Goal: Task Accomplishment & Management: Manage account settings

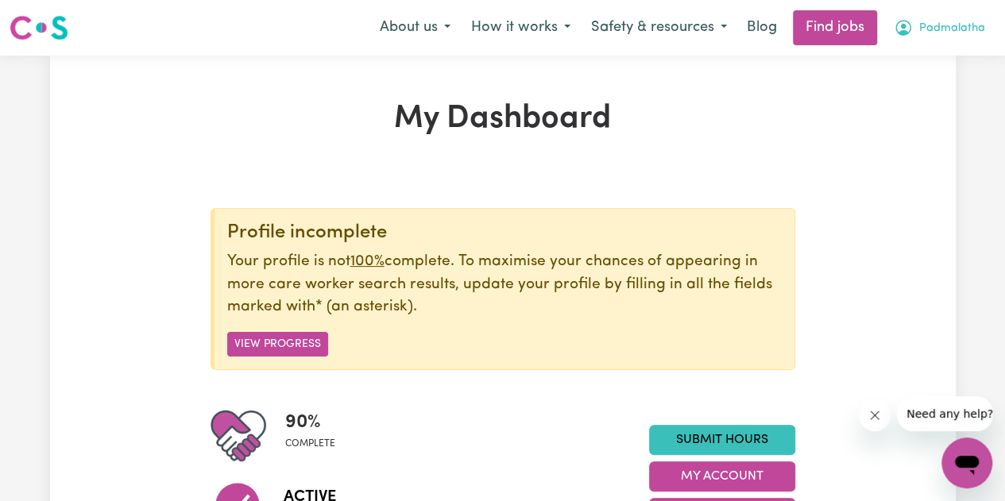
click at [955, 26] on span "Padmalatha" at bounding box center [952, 28] width 66 height 17
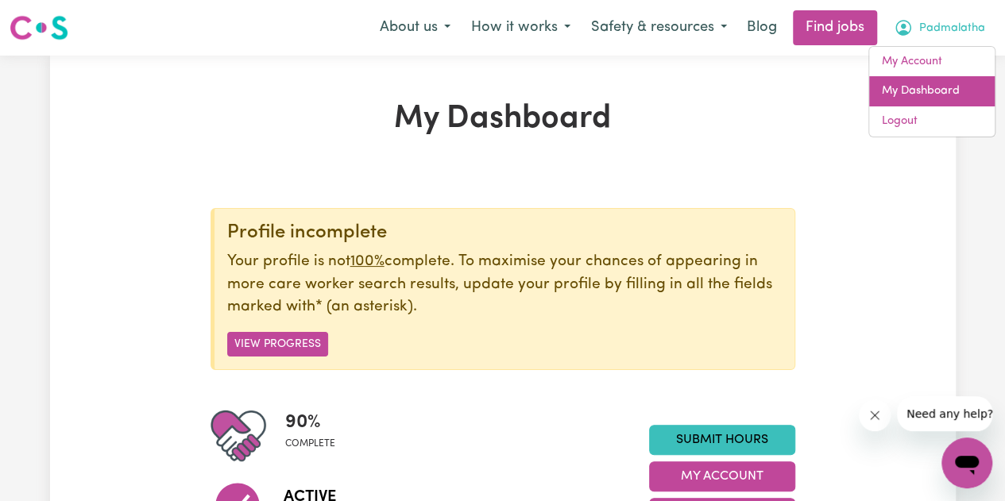
click at [920, 91] on link "My Dashboard" at bounding box center [932, 91] width 126 height 30
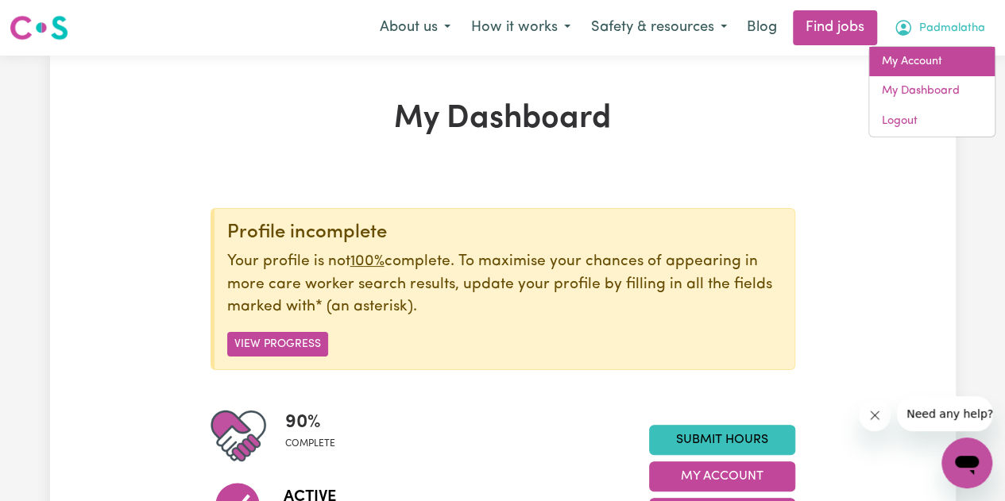
click at [916, 63] on link "My Account" at bounding box center [932, 62] width 126 height 30
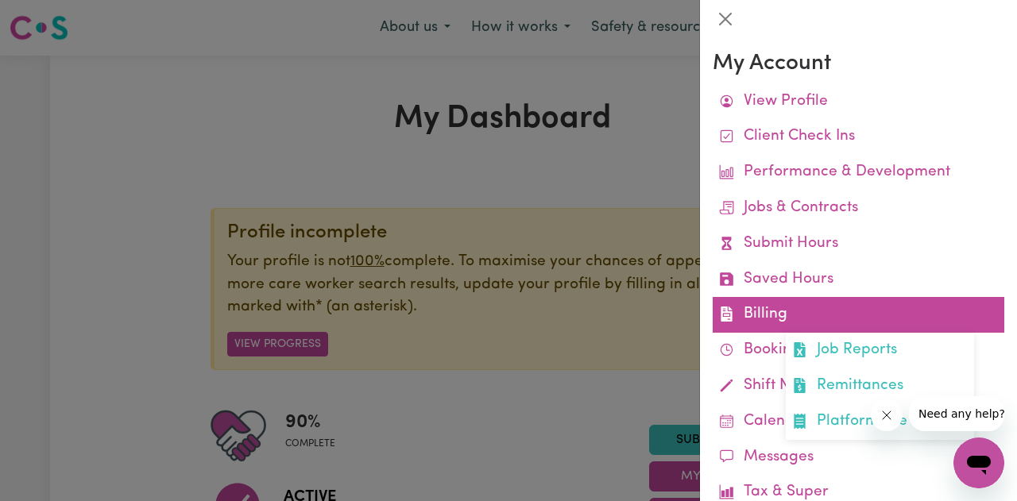
click at [771, 309] on link "Billing Job Reports Remittances Platform Fee Invoices" at bounding box center [859, 315] width 292 height 36
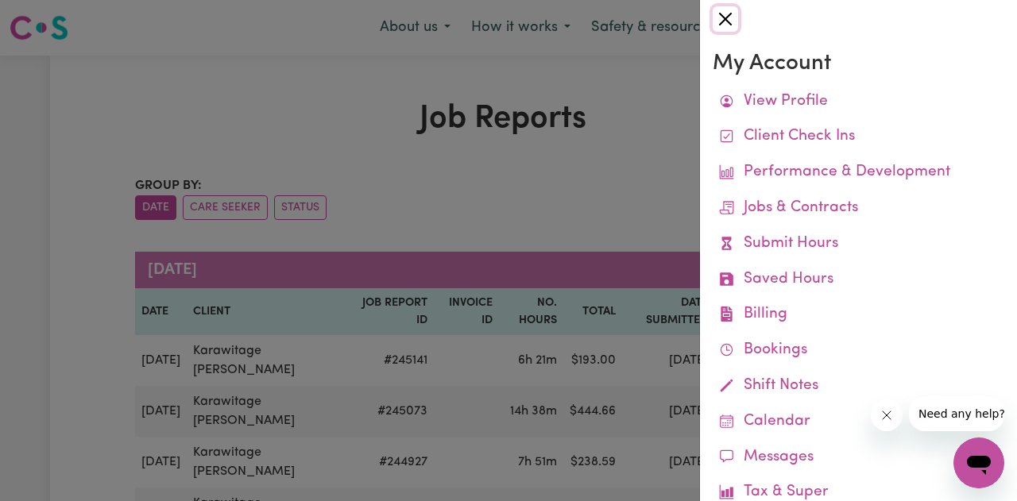
click at [733, 12] on button "Close" at bounding box center [725, 18] width 25 height 25
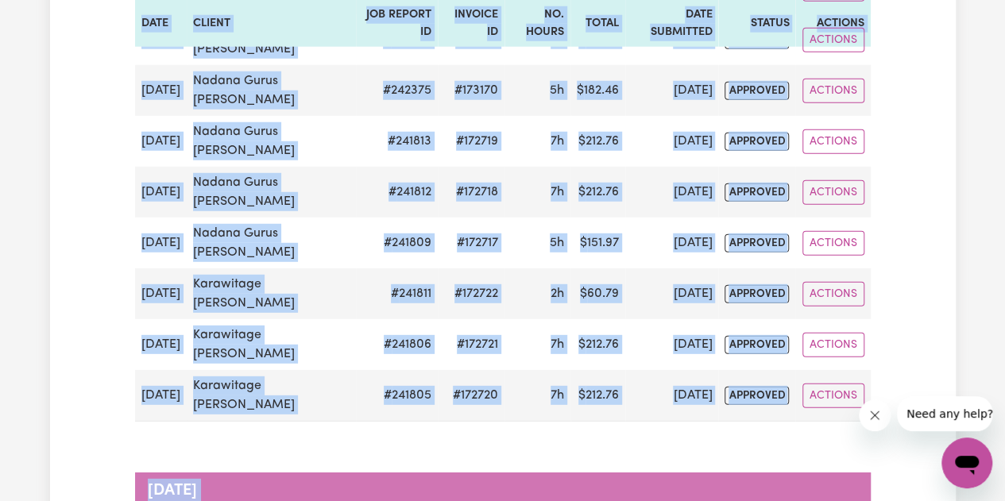
scroll to position [2211, 0]
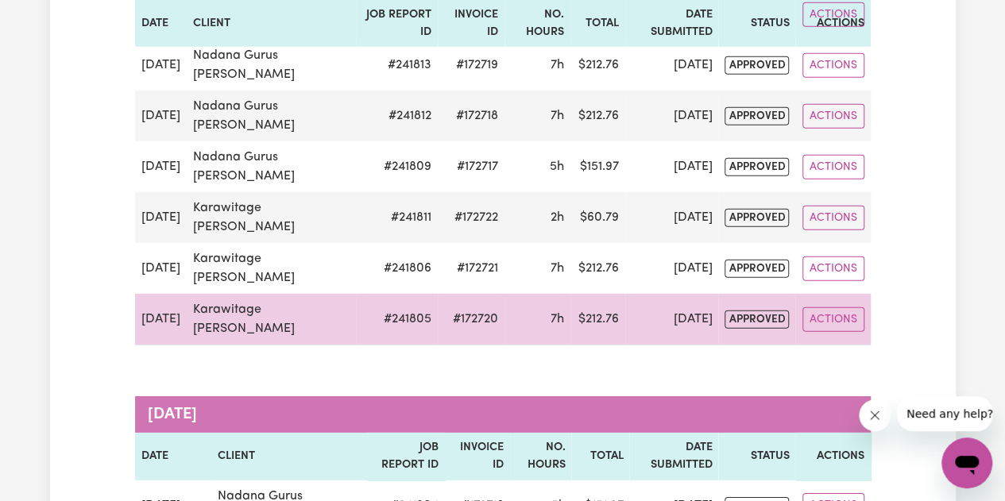
drag, startPoint x: 148, startPoint y: 113, endPoint x: 798, endPoint y: 320, distance: 682.4
copy caption
